Goal: Find specific page/section: Find specific page/section

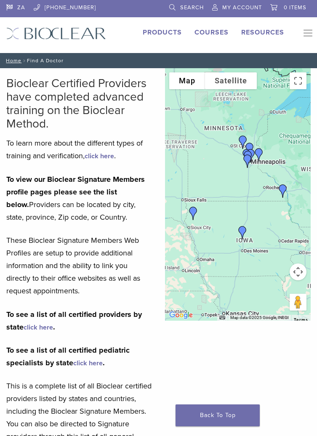
scroll to position [337, 0]
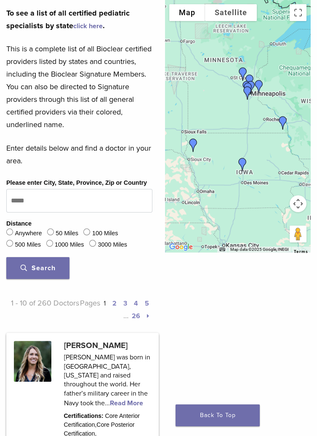
click at [46, 271] on span "Search" at bounding box center [38, 268] width 35 height 8
type input "*****"
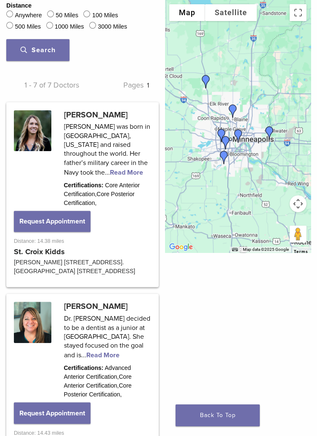
scroll to position [554, 0]
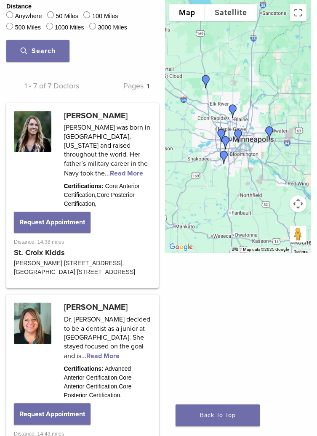
click at [106, 149] on link at bounding box center [83, 195] width 150 height 183
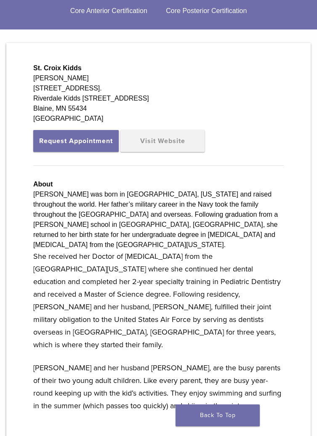
scroll to position [236, 0]
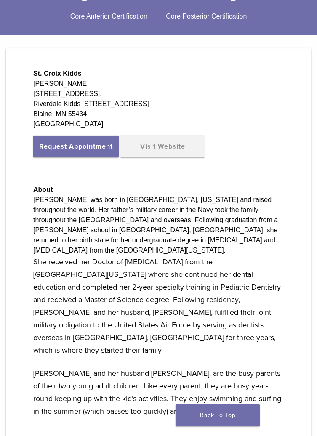
click at [174, 157] on link "Visit Website" at bounding box center [162, 146] width 84 height 22
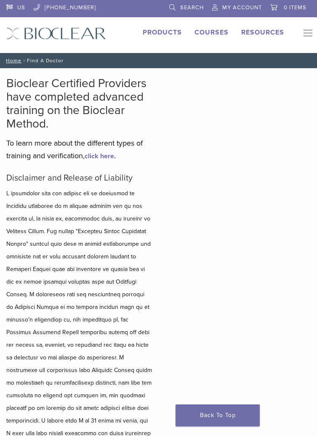
scroll to position [172, 0]
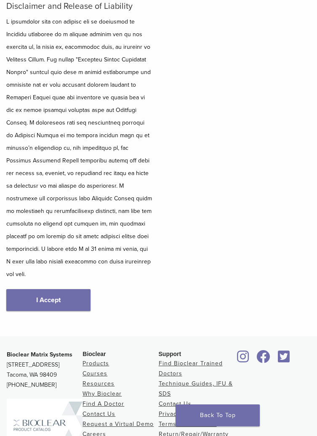
click at [42, 289] on link "I Accept" at bounding box center [48, 300] width 84 height 22
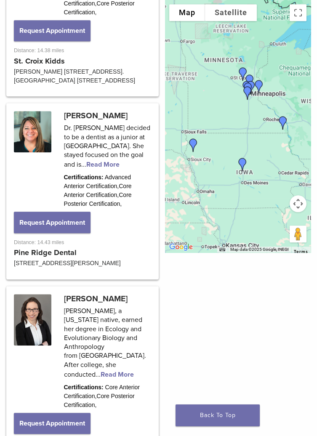
scroll to position [757, 0]
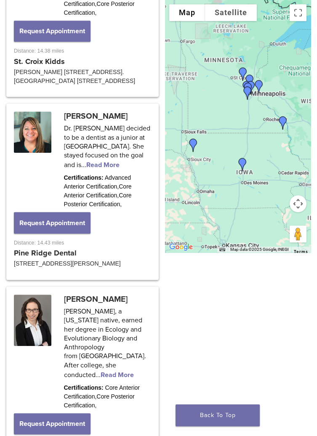
click at [95, 174] on link at bounding box center [83, 192] width 150 height 174
click at [87, 131] on link at bounding box center [83, 192] width 150 height 174
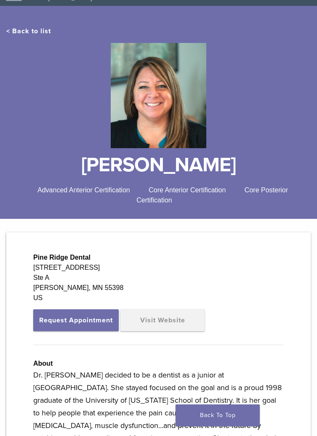
scroll to position [64, 0]
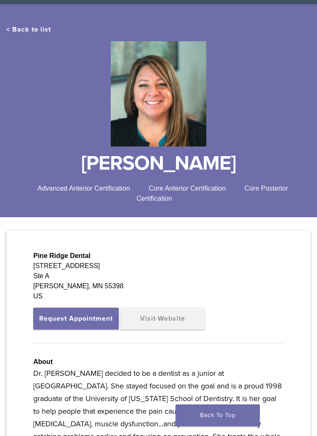
click at [165, 319] on link "Visit Website" at bounding box center [162, 318] width 84 height 22
